Goal: Navigation & Orientation: Find specific page/section

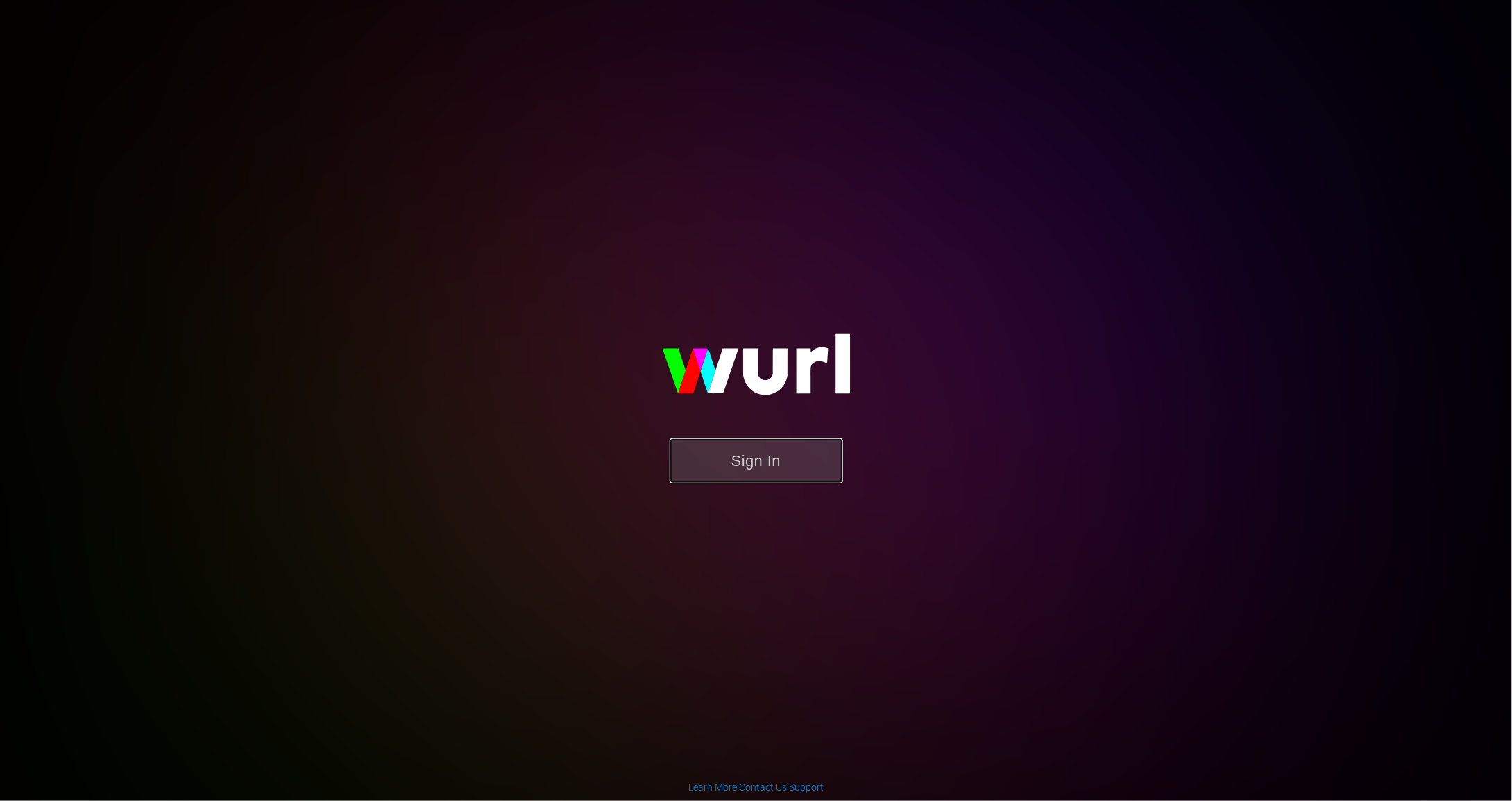
click at [750, 459] on button "Sign In" at bounding box center [756, 461] width 173 height 45
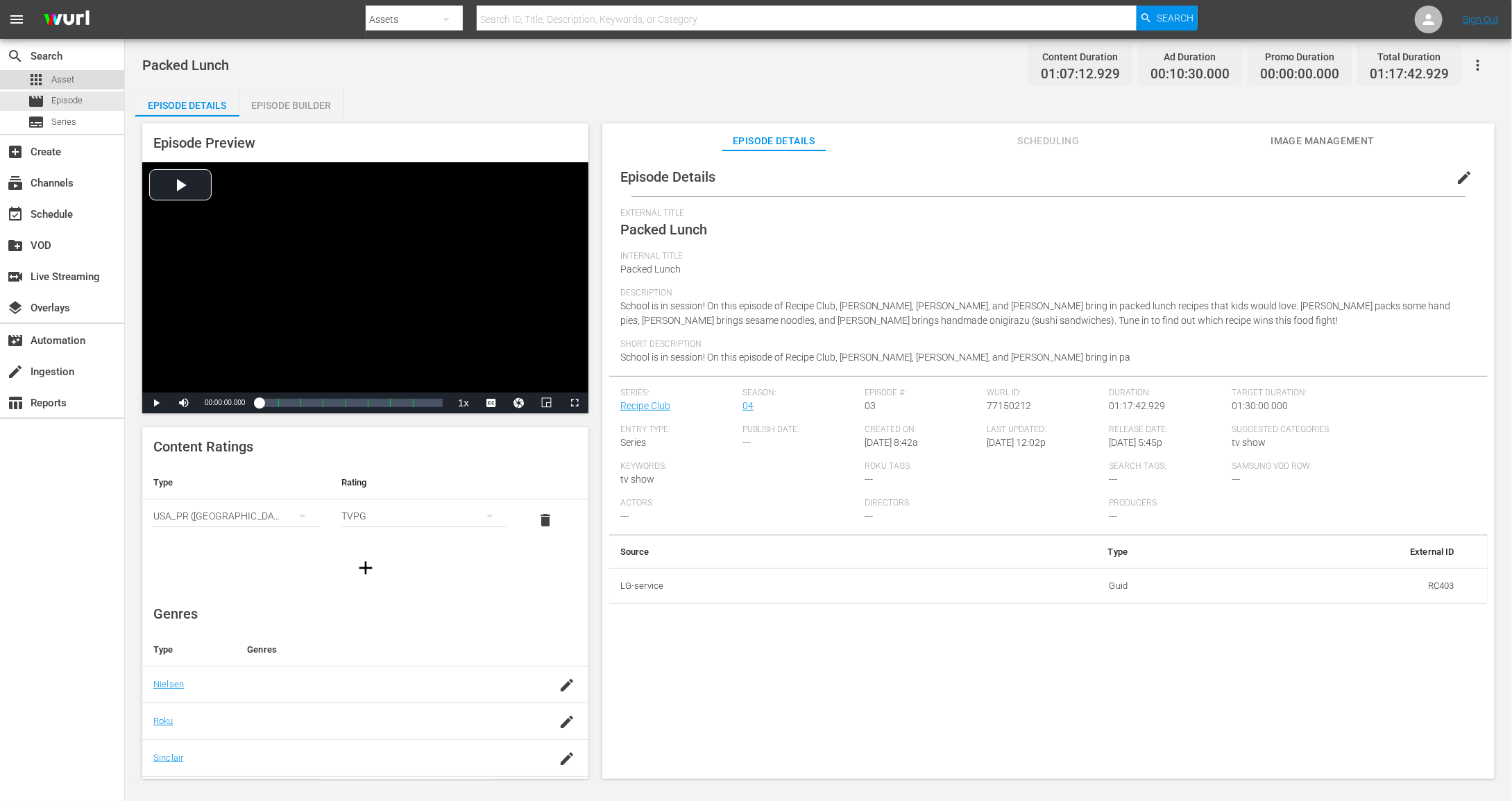
click at [55, 83] on span "Asset" at bounding box center [63, 80] width 23 height 14
